Goal: Ask a question

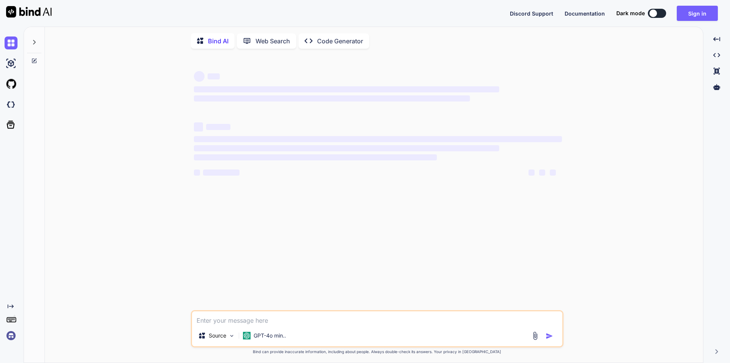
type textarea "x"
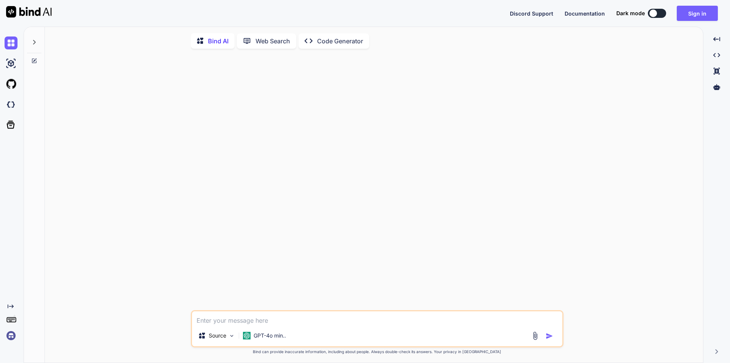
type textarea "c"
type textarea "x"
type textarea "ca"
type textarea "x"
type textarea "ca"
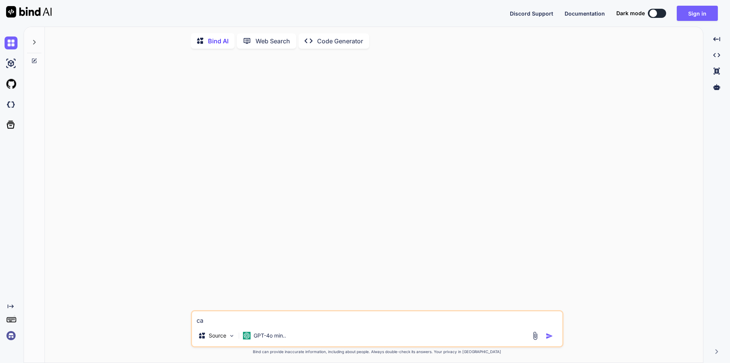
type textarea "x"
type textarea "ca y"
type textarea "x"
type textarea "ca yo"
type textarea "x"
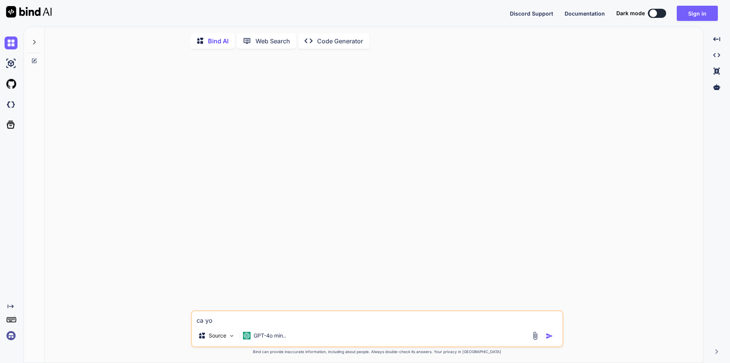
type textarea "ca you"
type textarea "x"
type textarea "ca you"
type textarea "x"
type textarea "ca you w"
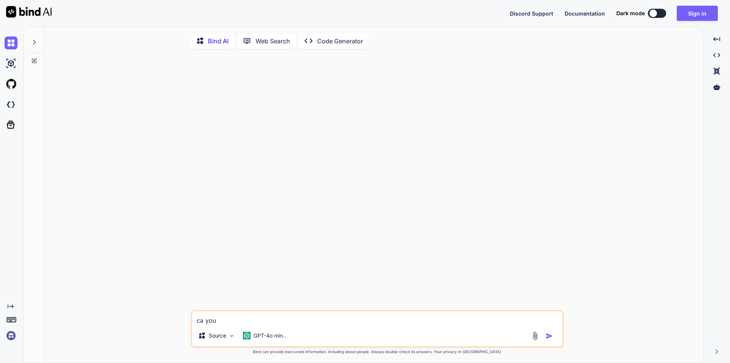
type textarea "x"
type textarea "ca you"
type textarea "x"
type textarea "ca you"
type textarea "x"
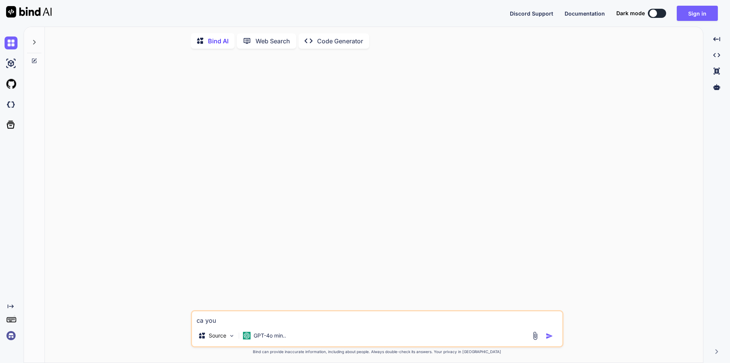
type textarea "ca yo"
type textarea "x"
type textarea "ca y"
type textarea "x"
type textarea "ca"
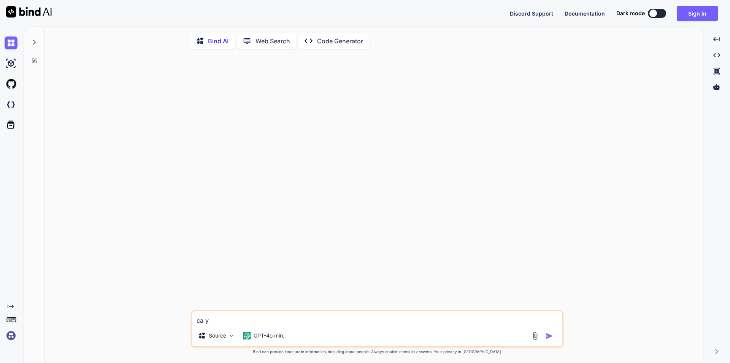
type textarea "x"
type textarea "ca"
type textarea "x"
type textarea "can"
type textarea "x"
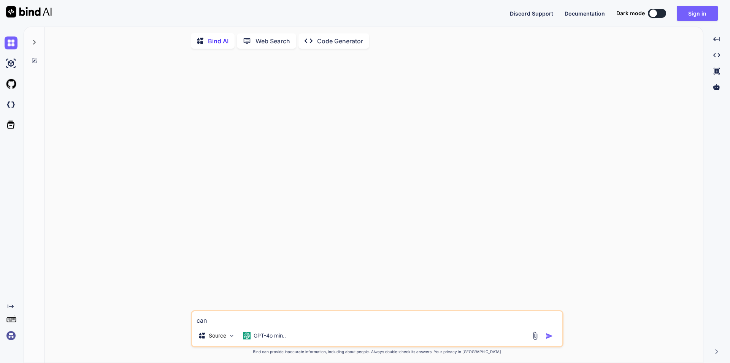
type textarea "can"
type textarea "x"
type textarea "can y"
type textarea "x"
type textarea "can yo"
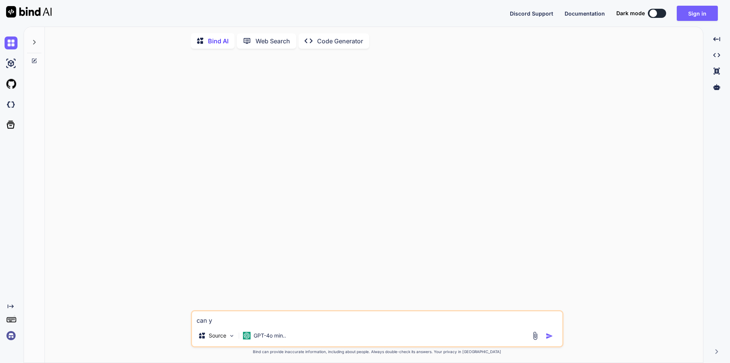
type textarea "x"
type textarea "can you"
type textarea "x"
type textarea "can you"
type textarea "x"
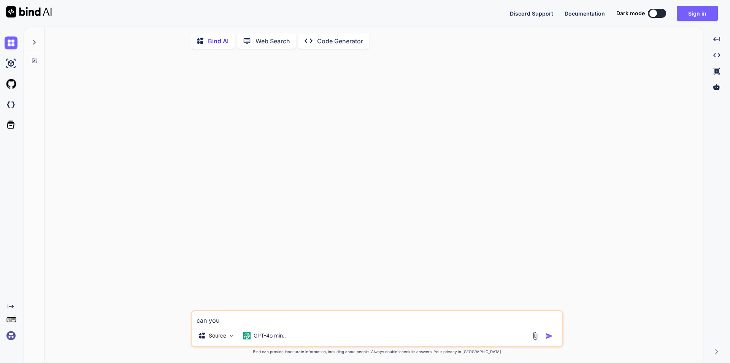
type textarea "can you w"
type textarea "x"
type textarea "can you wr"
type textarea "x"
type textarea "can you wru"
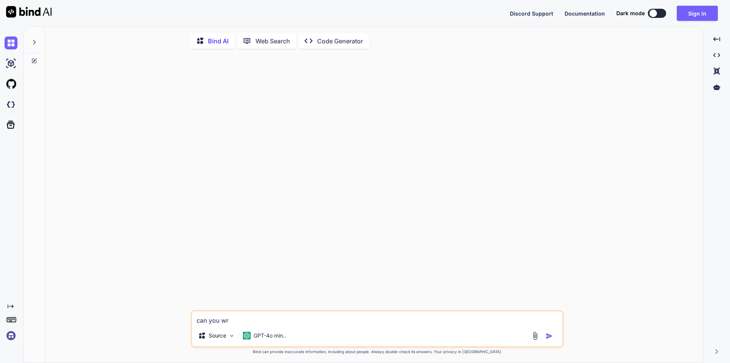
type textarea "x"
type textarea "can you wrut"
type textarea "x"
type textarea "can you wrute"
type textarea "x"
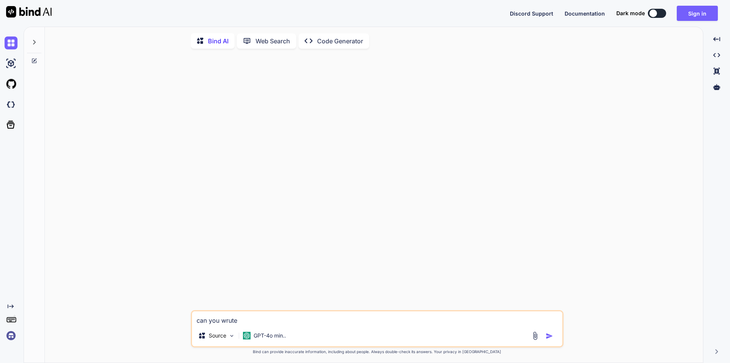
type textarea "can you wrute"
type textarea "x"
type textarea "can you wrute m"
type textarea "x"
type textarea "can you wrute me"
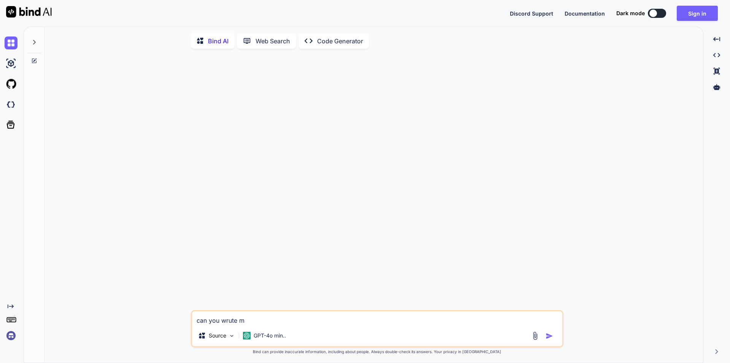
type textarea "x"
type textarea "can you wrute me"
type textarea "x"
type textarea "can you wrute me a"
type textarea "x"
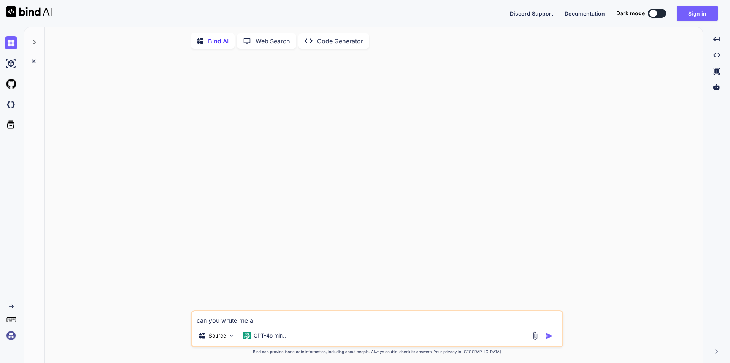
type textarea "can you wrute me a"
type textarea "x"
type textarea "can you wrute me a"
type textarea "x"
type textarea "can you wrute me"
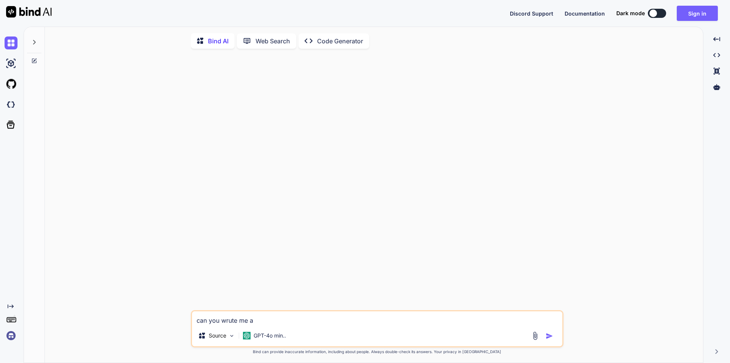
type textarea "x"
type textarea "can you wrute me"
type textarea "x"
type textarea "can you wrute m"
type textarea "x"
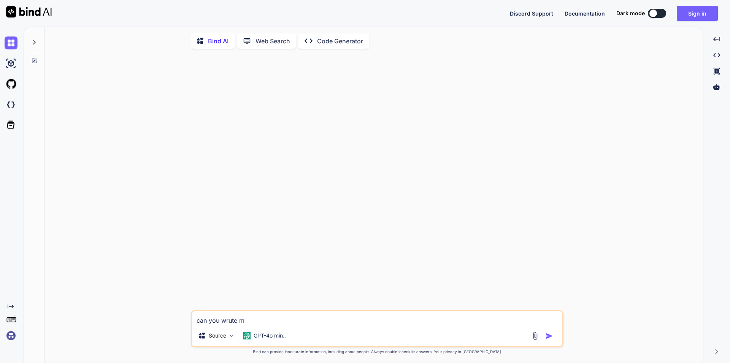
type textarea "can you wrute"
type textarea "x"
type textarea "can you wrute"
type textarea "x"
type textarea "can you wrut"
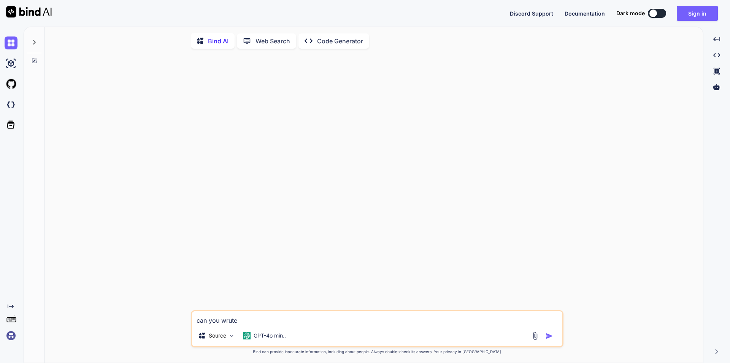
type textarea "x"
type textarea "can you wru"
type textarea "x"
type textarea "can you wr"
type textarea "x"
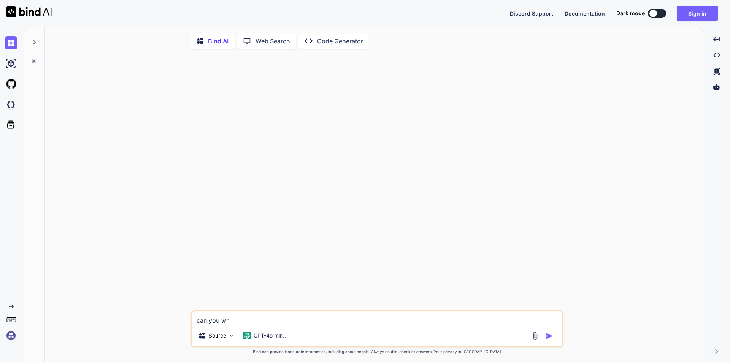
type textarea "can you w"
type textarea "x"
type textarea "can you"
type textarea "x"
type textarea "can you w"
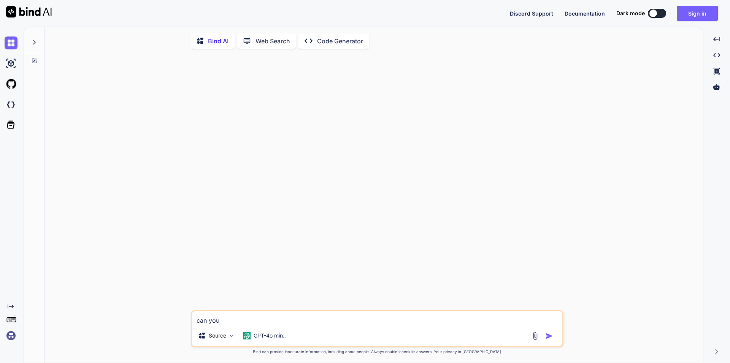
type textarea "x"
type textarea "can you wi"
type textarea "x"
type textarea "can you w"
type textarea "x"
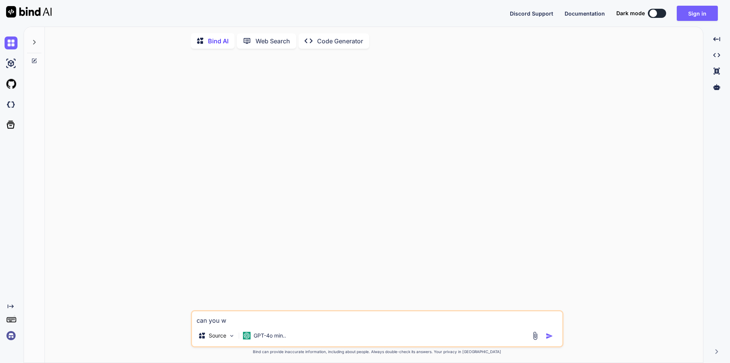
type textarea "can you wr"
type textarea "x"
type textarea "can you wri"
type textarea "x"
type textarea "can you writ"
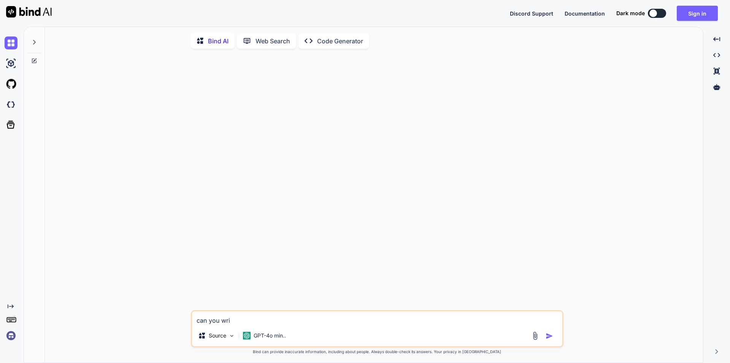
type textarea "x"
type textarea "can you write"
type textarea "x"
type textarea "can you write"
type textarea "x"
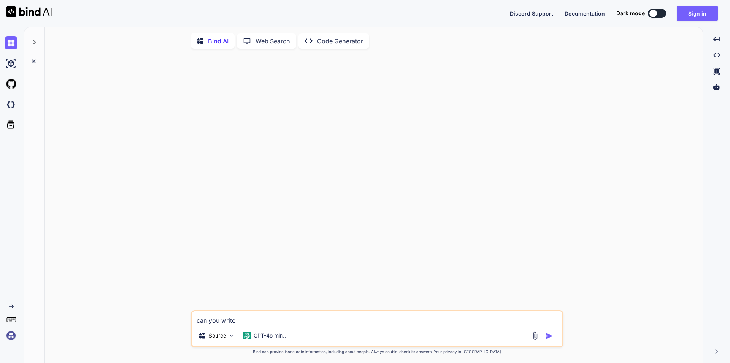
type textarea "can you write m"
type textarea "x"
type textarea "can you write me"
type textarea "x"
type textarea "can you write me"
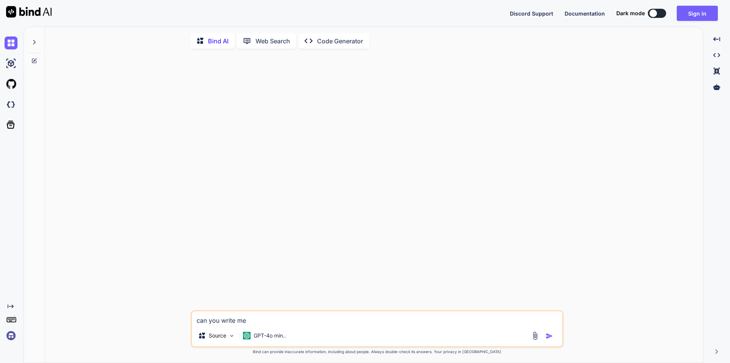
type textarea "x"
type textarea "can you write me a"
type textarea "x"
type textarea "can you write me a"
type textarea "x"
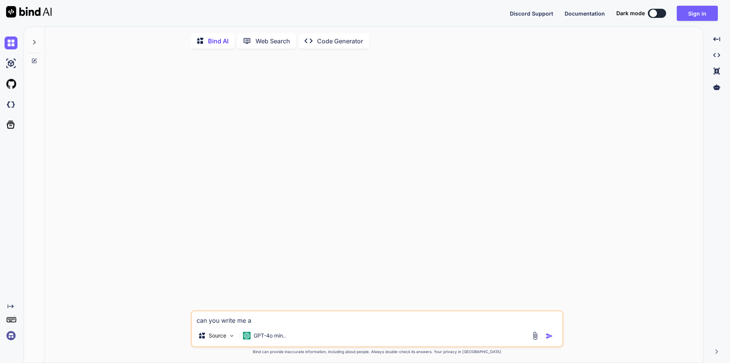
type textarea "can you write me a s"
type textarea "x"
type textarea "can you write me a sc"
type textarea "x"
type textarea "can you write me a scr"
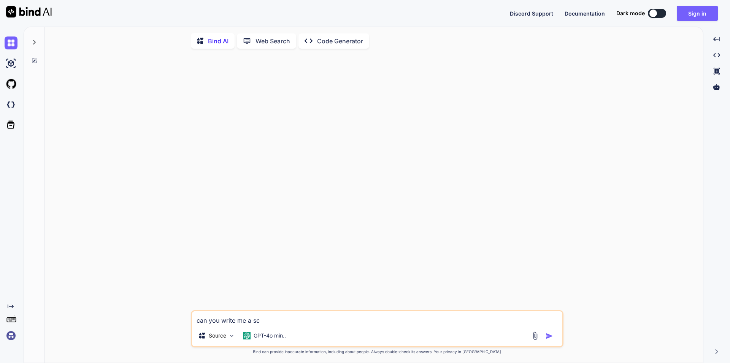
type textarea "x"
type textarea "can you write me a scri"
type textarea "x"
type textarea "can you write me a scrip"
type textarea "x"
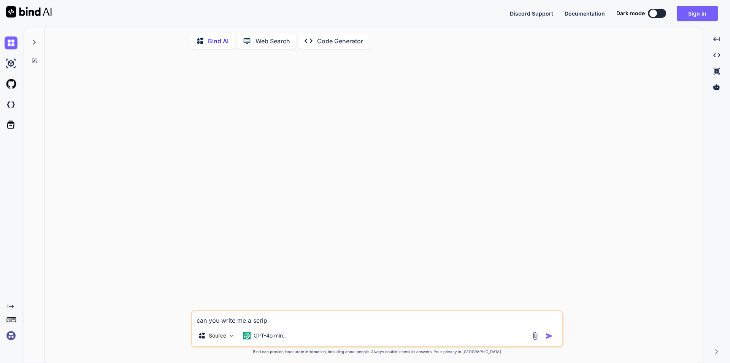
type textarea "can you write me a script"
type textarea "x"
type textarea "can you write me a script"
type textarea "x"
type textarea "can you write me a script t"
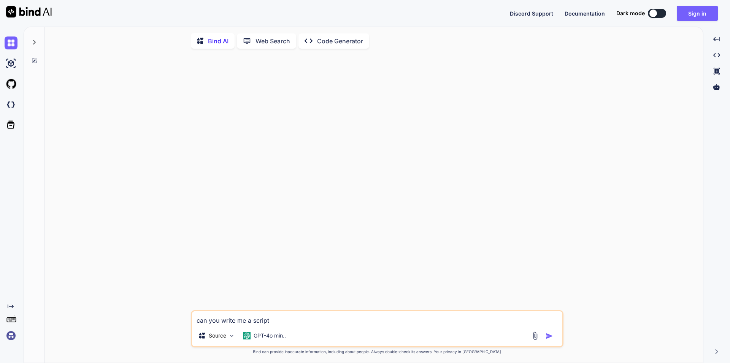
type textarea "x"
type textarea "can you write me a script to"
type textarea "x"
type textarea "can you write me a script to"
type textarea "x"
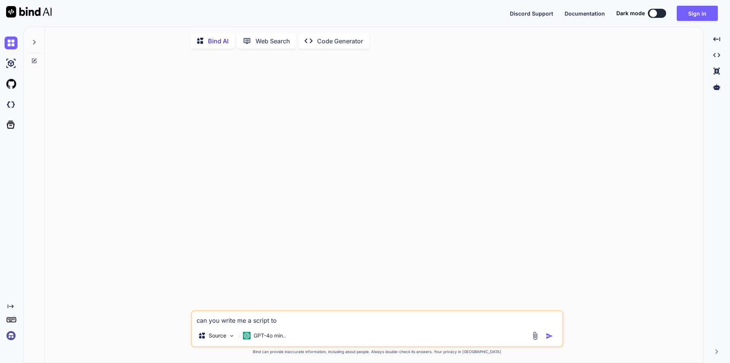
type textarea "can you write me a script to h"
type textarea "x"
type textarea "can you write me a script to ha"
type textarea "x"
type textarea "can you write me a script to [PERSON_NAME]"
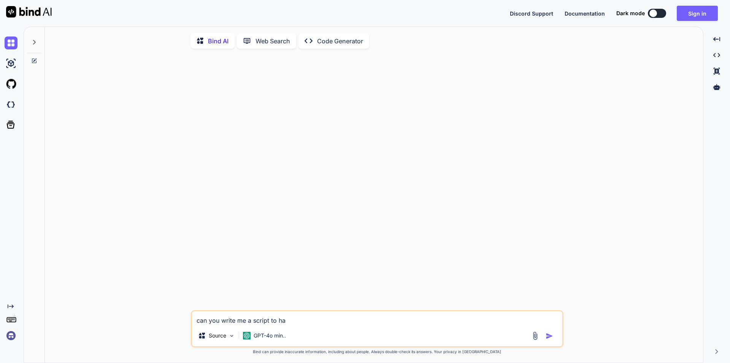
type textarea "x"
type textarea "can you write me a script to hand"
type textarea "x"
type textarea "can you write me a script to handl"
type textarea "x"
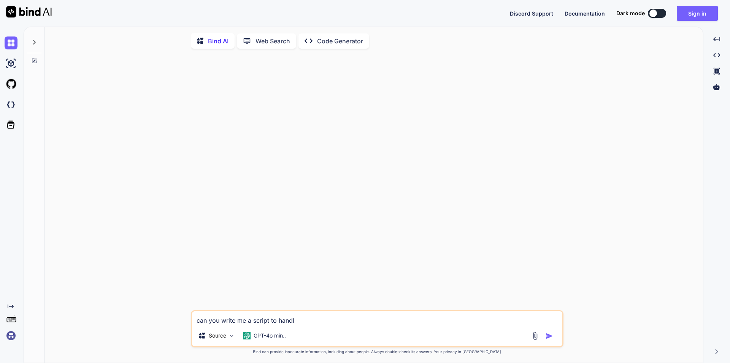
type textarea "can you write me a script to handle"
type textarea "x"
type textarea "can you write me a script to handle"
type textarea "x"
type textarea "can you write me a script to handle a"
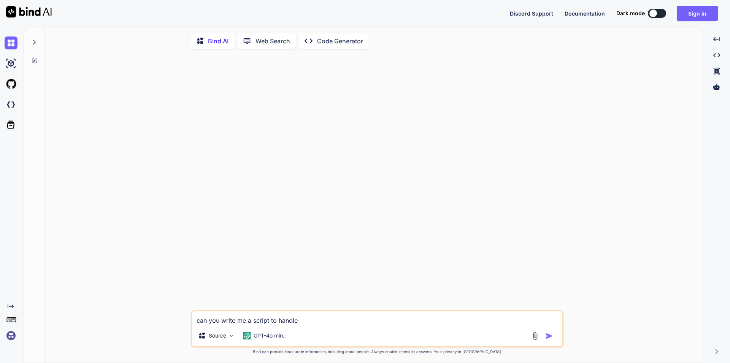
type textarea "x"
type textarea "can you write me a script to handle a"
type textarea "x"
type textarea "can you write me a script to handle a p"
type textarea "x"
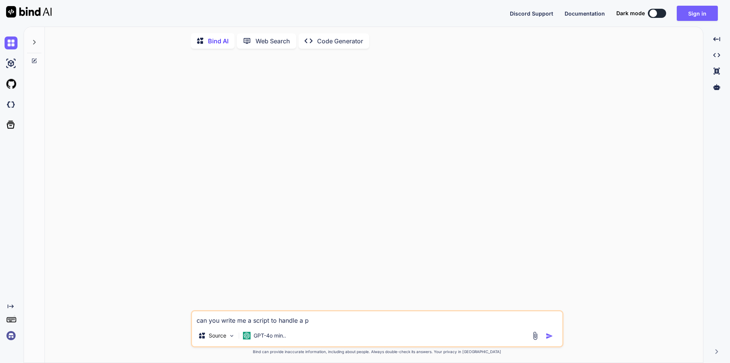
type textarea "can you write me a script to handle a pl"
type textarea "x"
type textarea "can you write me a script to handle a pla"
type textarea "x"
type textarea "can you write me a script to handle a play"
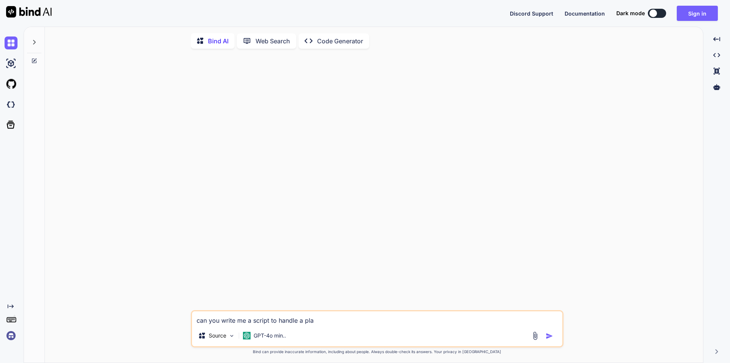
type textarea "x"
type textarea "can you write me a script to handle a playe"
type textarea "x"
type textarea "can you write me a script to handle a player"
type textarea "x"
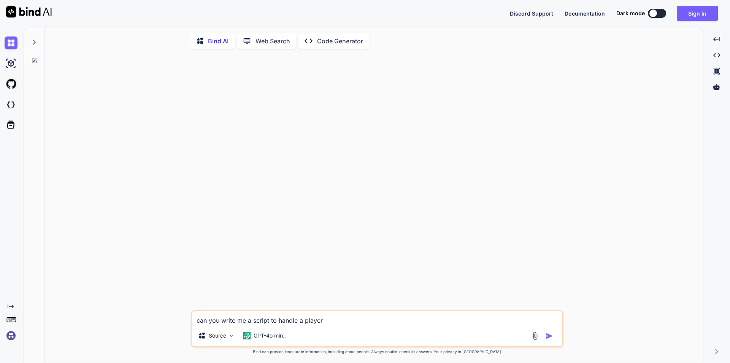
type textarea "can you write me a script to handle a players"
type textarea "x"
type textarea "can you write me a script to handle a players"
type textarea "x"
type textarea "can you write me a script to handle a players i"
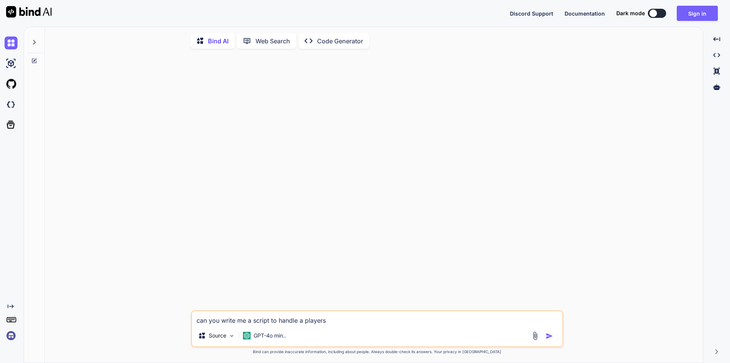
type textarea "x"
type textarea "can you write me a script to handle a players in"
type textarea "x"
type textarea "can you write me a script to handle a players inv"
type textarea "x"
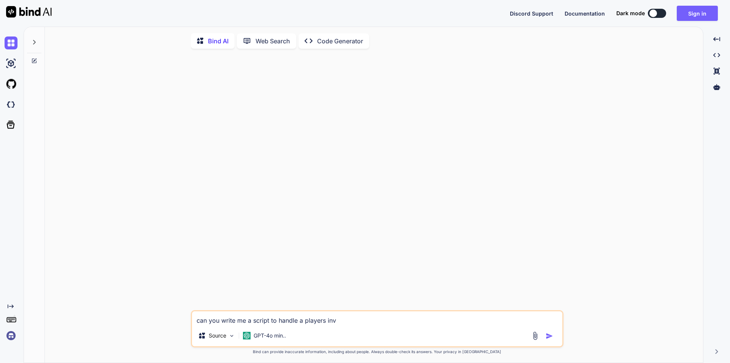
type textarea "can you write me a script to handle a players inve"
type textarea "x"
type textarea "can you write me a script to handle a players inver"
type textarea "x"
type textarea "can you write me a script to handle a players invern"
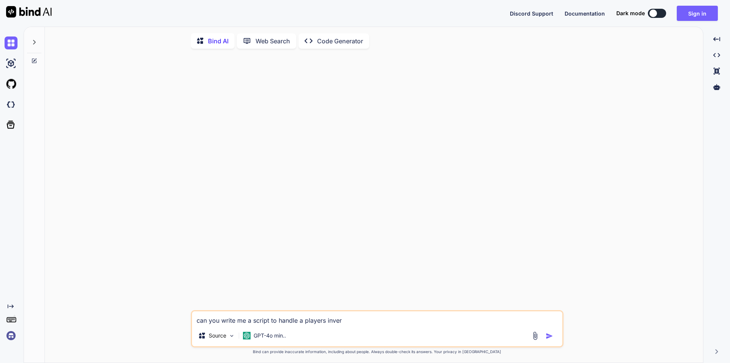
type textarea "x"
type textarea "can you write me a script to handle a players inver"
type textarea "x"
type textarea "can you write me a script to handle a players inve"
type textarea "x"
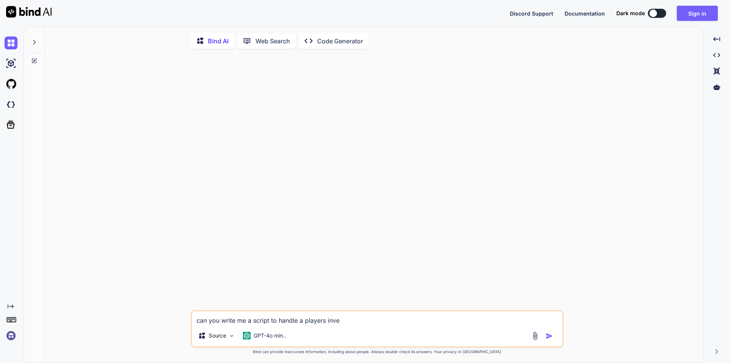
type textarea "can you write me a script to handle a players inven"
type textarea "x"
type textarea "can you write me a script to handle a players invent"
type textarea "x"
type textarea "can you write me a script to handle a players invento"
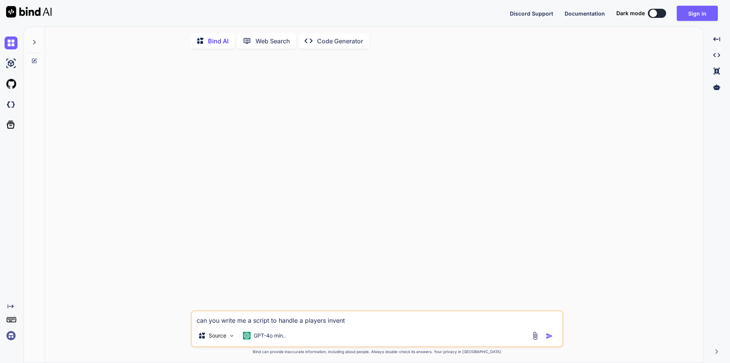
type textarea "x"
type textarea "can you write me a script to handle a players inventor"
type textarea "x"
type textarea "can you write me a script to handle a players inventory"
type textarea "x"
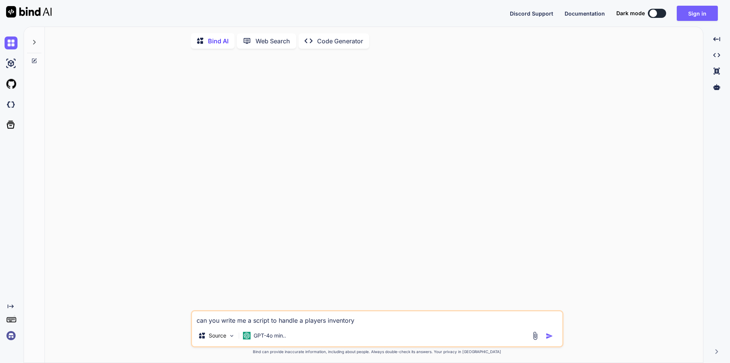
type textarea "can you write me a script to handle a players inventory"
type textarea "x"
type textarea "can you write me a script to handle a players inventory i"
type textarea "x"
type textarea "can you write me a script to handle a players inventory in"
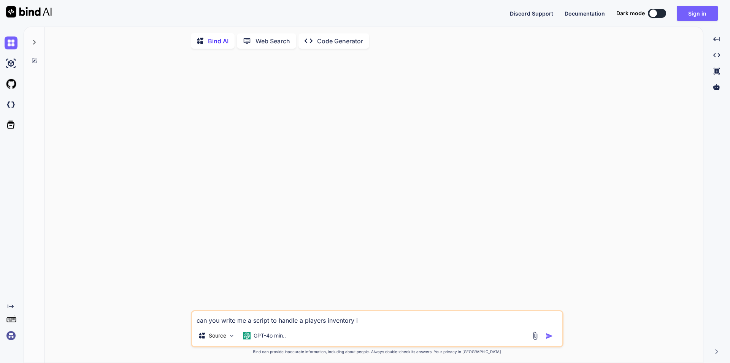
type textarea "x"
type textarea "can you write me a script to handle a players inventory in"
type textarea "x"
type textarea "can you write me a script to handle a players inventory in"
click at [547, 340] on img "button" at bounding box center [550, 336] width 8 height 8
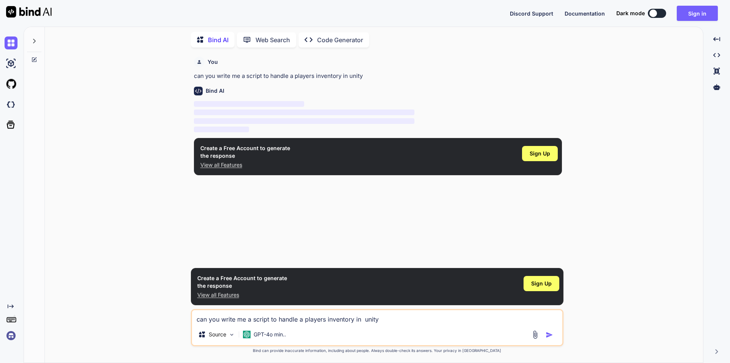
scroll to position [8, 0]
